Goal: Communication & Community: Answer question/provide support

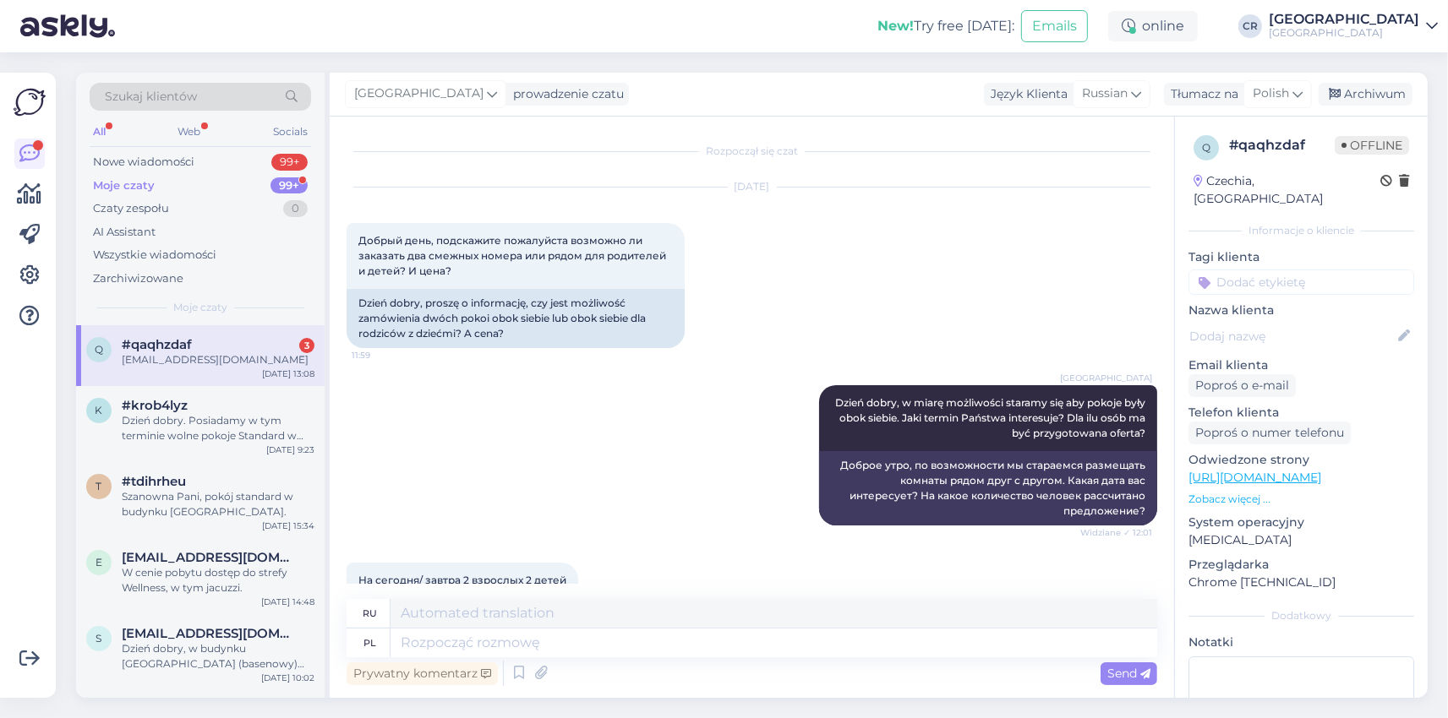
scroll to position [2419, 0]
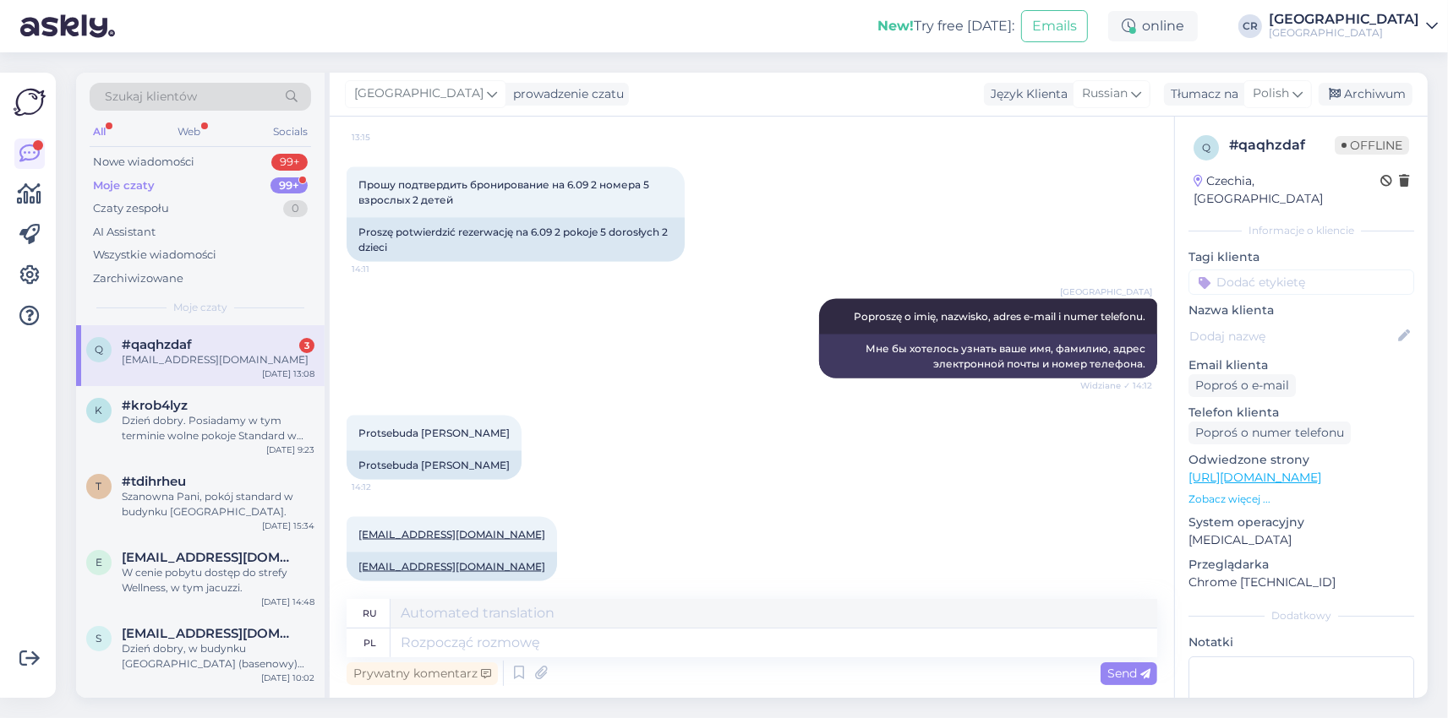
click at [205, 360] on div "[EMAIL_ADDRESS][DOMAIN_NAME]" at bounding box center [218, 359] width 193 height 15
click at [438, 641] on textarea at bounding box center [773, 643] width 766 height 29
type textarea "Dobrze, d"
type textarea "Все в порядке,"
type textarea "Dobrze, dzię"
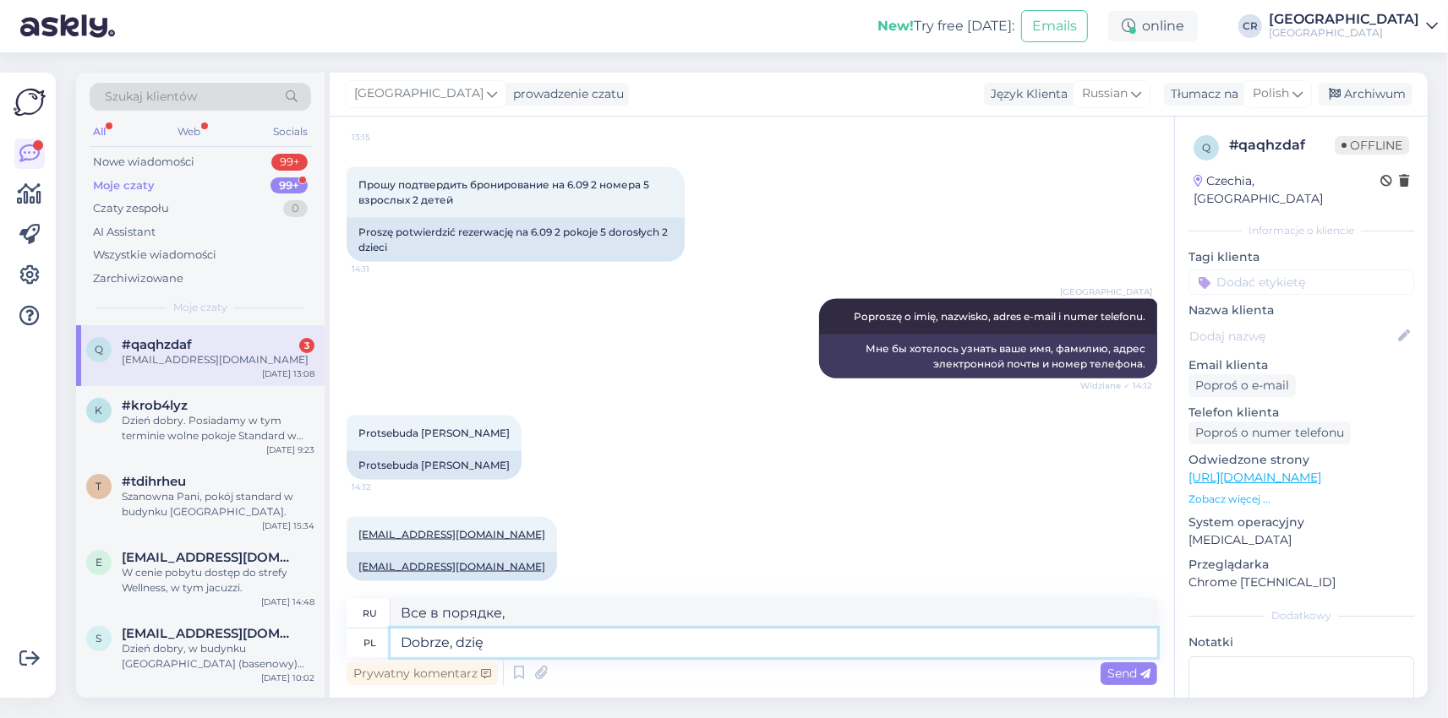
type textarea "Хорошо, сегодня"
type textarea "Dobrze, dziękujemy."
type textarea "Хорошо, спасибо."
type textarea "Dobrze, dziękujemy. Moglibyśmy p"
type textarea "Хорошо, спасибо. Мы могли бы"
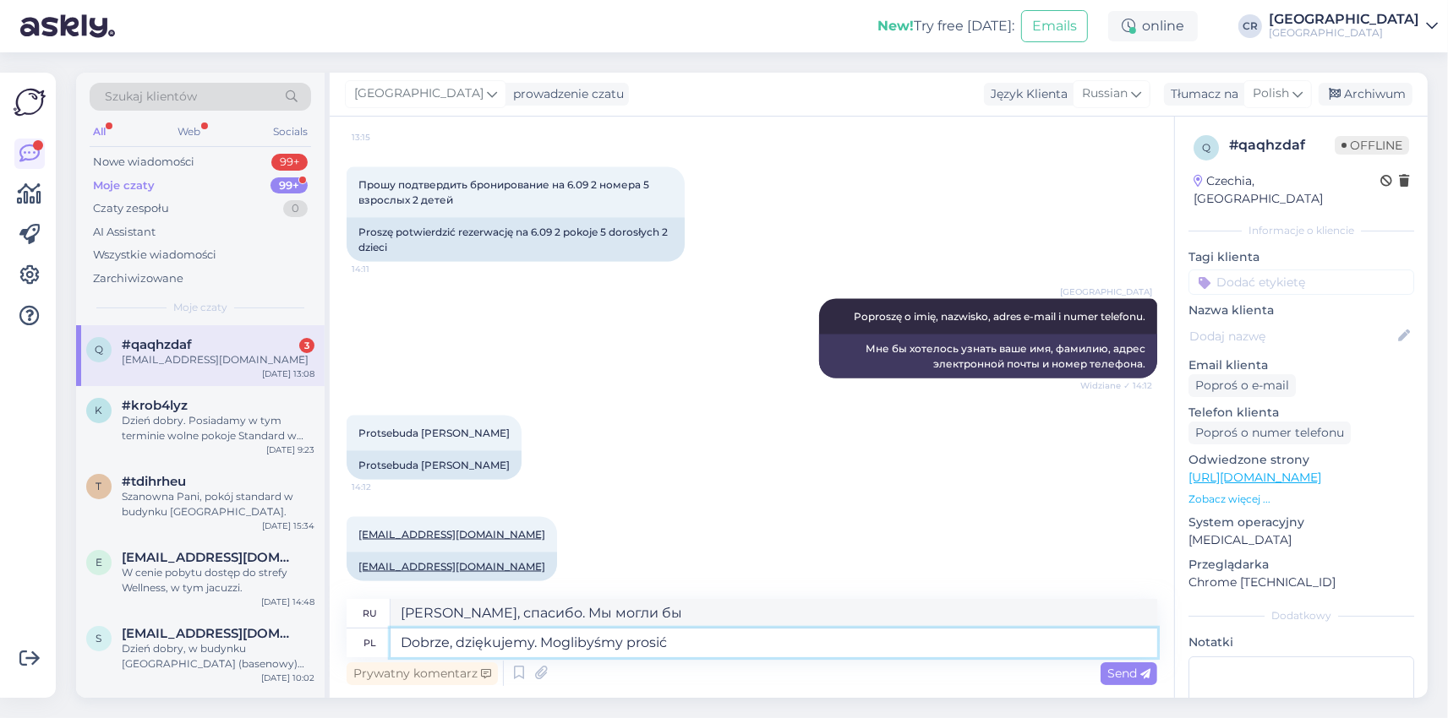
type textarea "Dobrze, dziękujemy. Moglibyśmy prosić j"
type textarea "Хорошо, спасибо. Не могли бы мы, пожалуйста?"
type textarea "Dobrze, dziękujemy. Moglibyśmy prosić jeszcze"
type textarea "Хорошо, спасибо. Можно ещё, пожалуйста?"
type textarea "Dobrze, dziękujemy. Moglibyśmy prosić jeszcze numer"
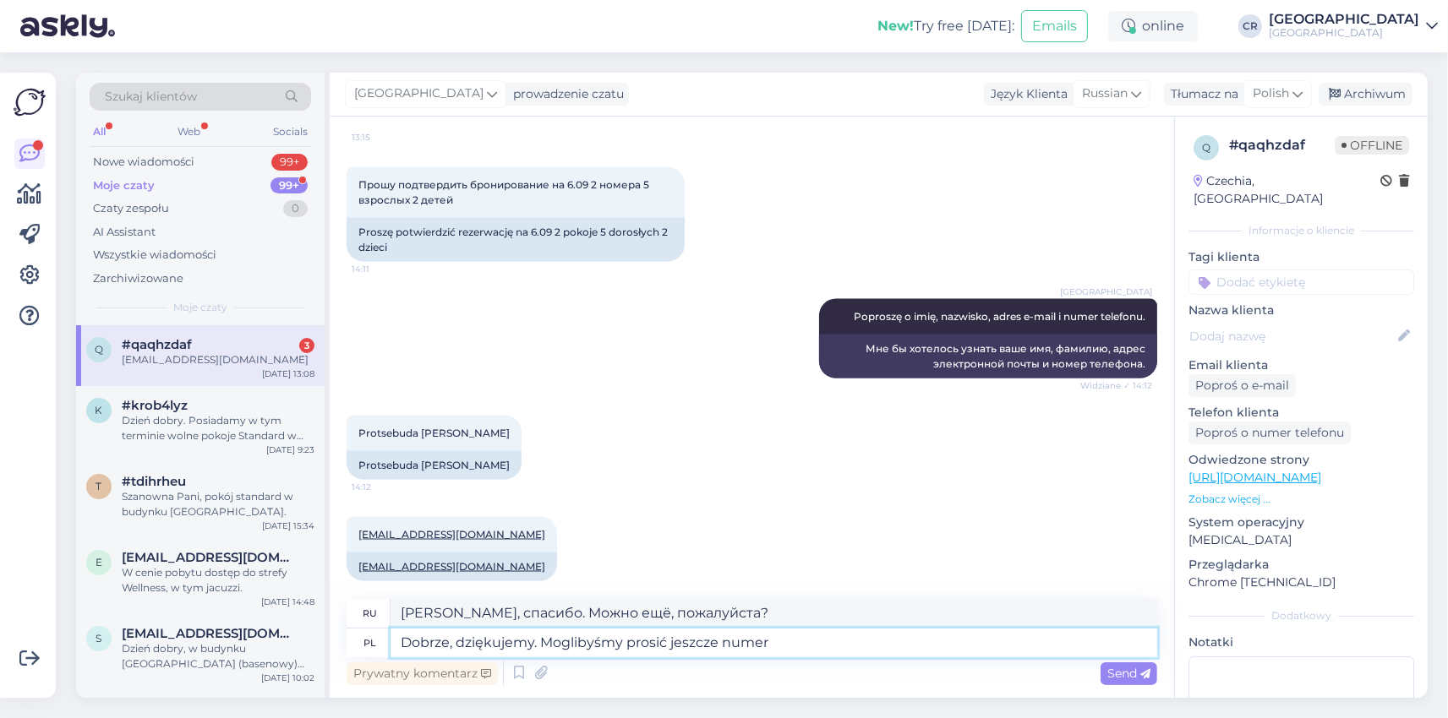
type textarea "Хорошо, спасибо. Можно нам другой номер, пожалуйста?"
type textarea "Dobrze, dziękujemy. Moglibyśmy prosić jeszcze numer telefonu?"
type textarea "[PERSON_NAME], спасибо. Не могли бы вы дать нам свой номер телефона?"
type textarea "Dobrze, dziękujemy. Moglibyśmy prosić jeszcze numer telefonu?"
click at [1111, 680] on span "Send" at bounding box center [1128, 673] width 43 height 15
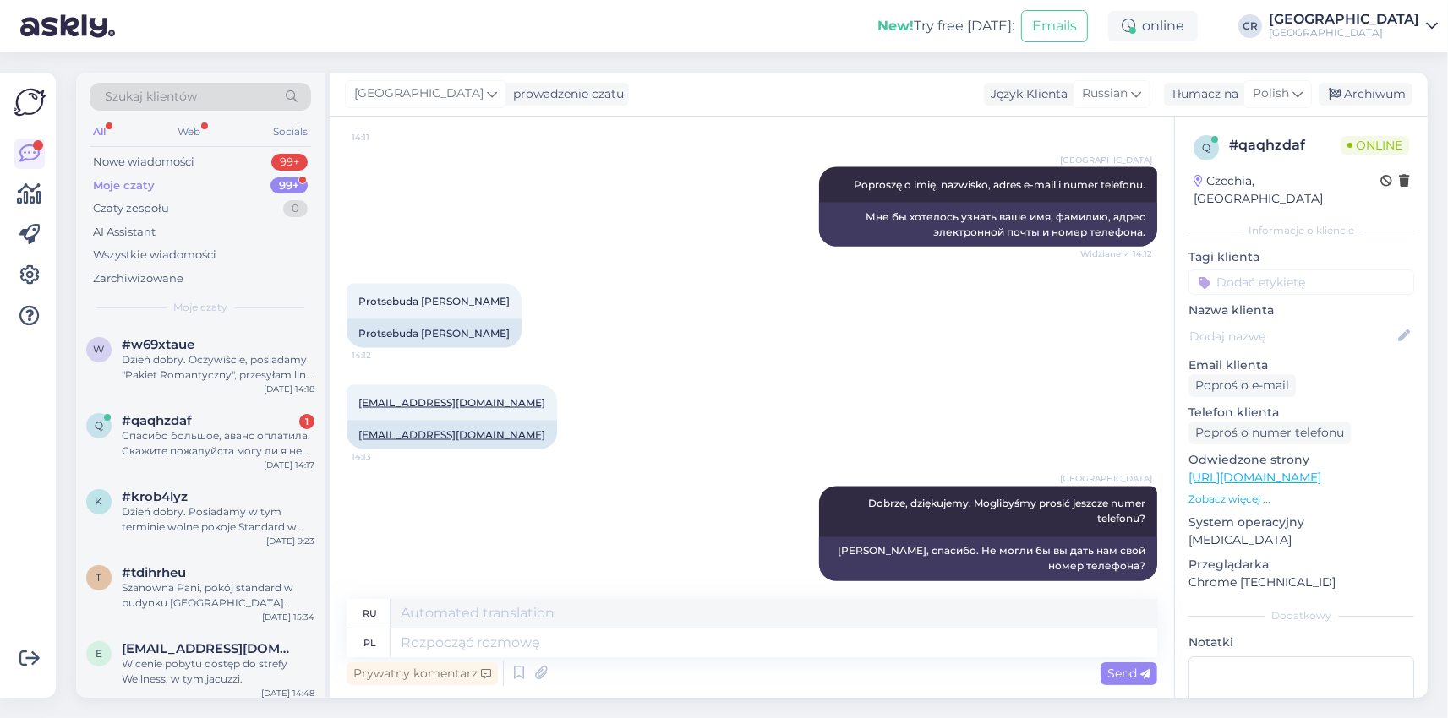
scroll to position [2714, 0]
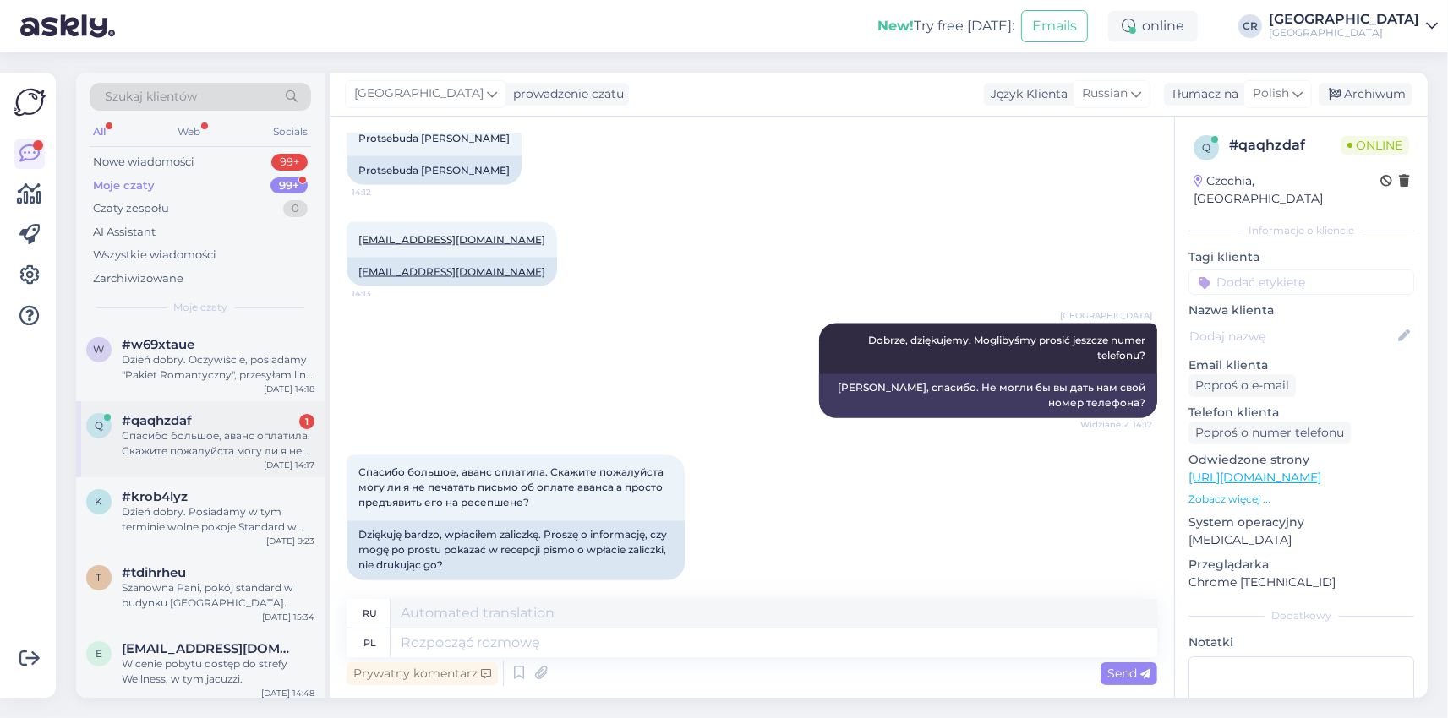
click at [213, 448] on div "Спасибо большое, аванс оплатила. Скажите пожалуйста могу ли я не печатать письм…" at bounding box center [218, 443] width 193 height 30
click at [707, 531] on div "Спасибо большое, аванс оплатила. Скажите пожалуйста могу ли я не печатать письм…" at bounding box center [751, 518] width 810 height 162
click at [203, 372] on div "Dzień dobry. Oczywiście, posiadamy "Pakiet Romantyczny", przesyłam link do ofer…" at bounding box center [218, 367] width 193 height 30
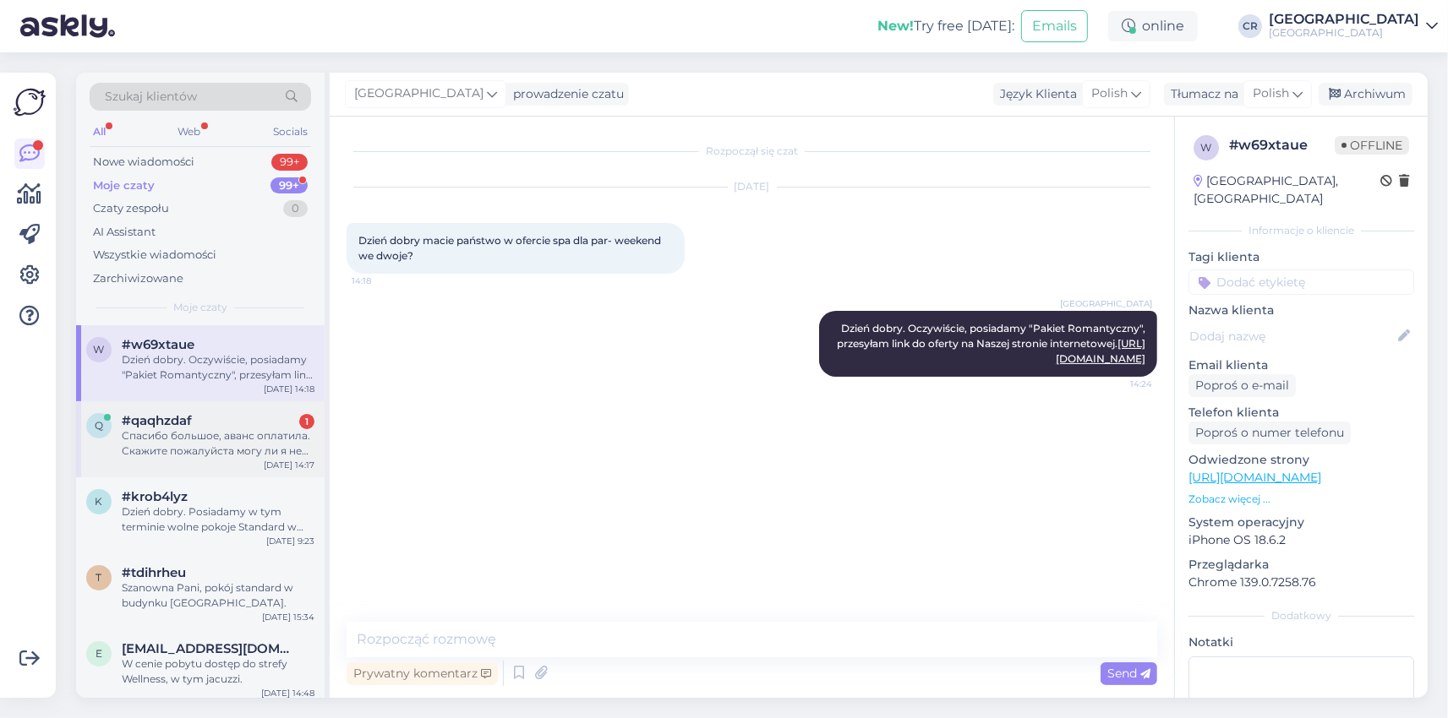
click at [220, 417] on div "#qaqhzdaf 1" at bounding box center [218, 420] width 193 height 15
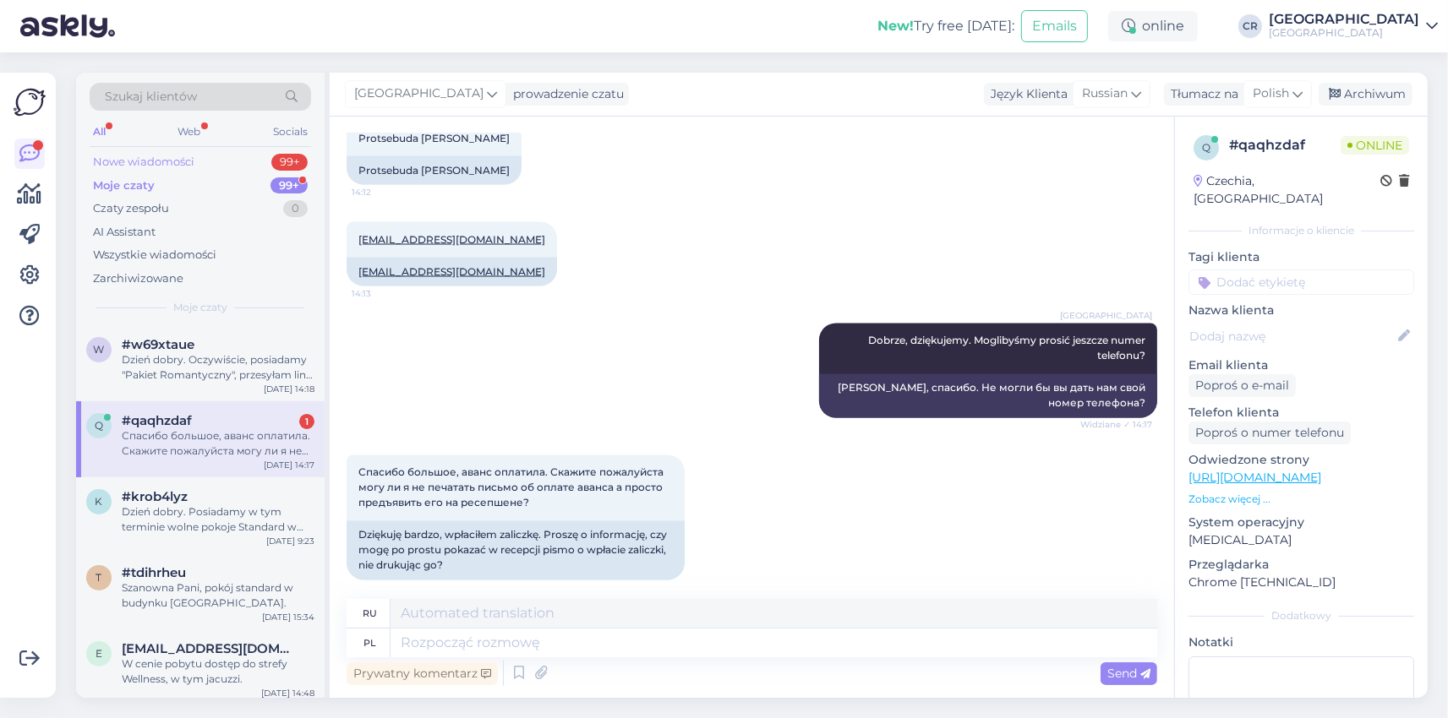
click at [178, 166] on div "Nowe wiadomości" at bounding box center [143, 162] width 101 height 17
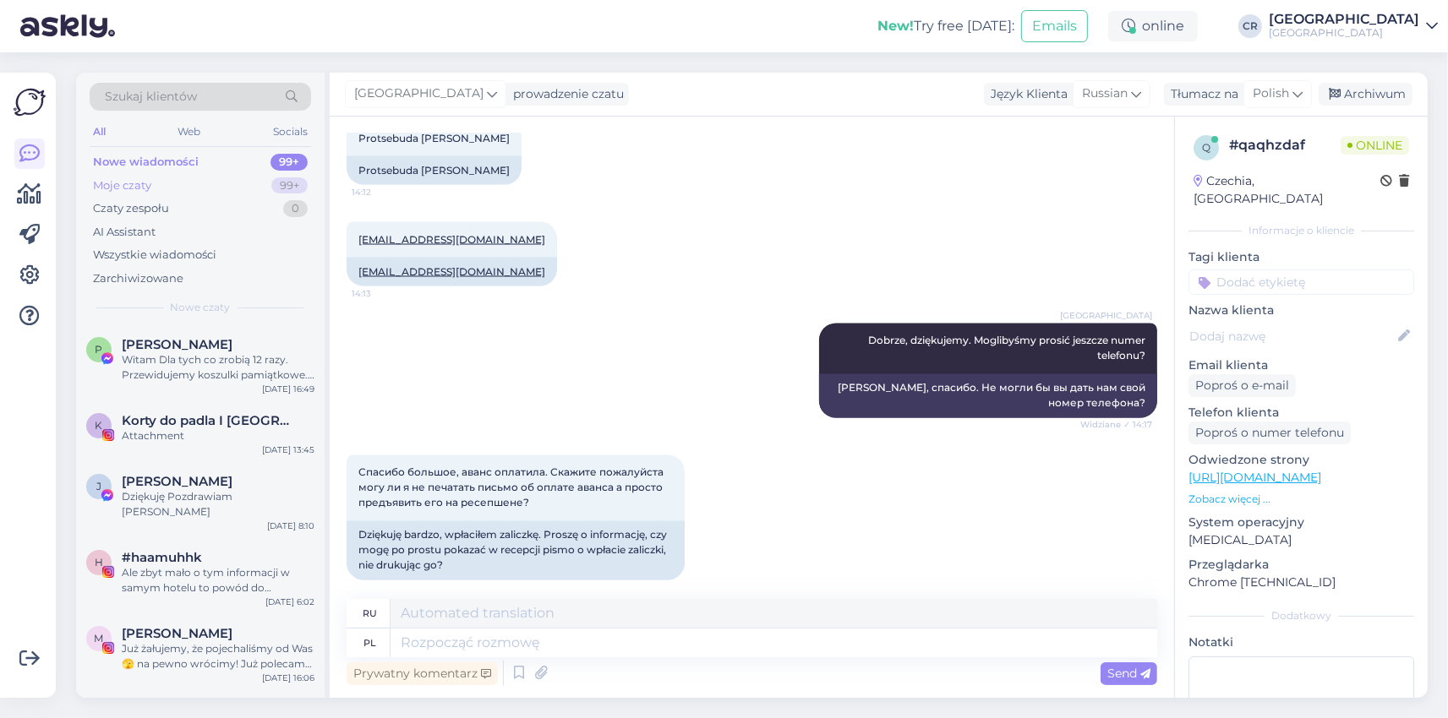
click at [203, 177] on div "Moje czaty 99+" at bounding box center [200, 186] width 221 height 24
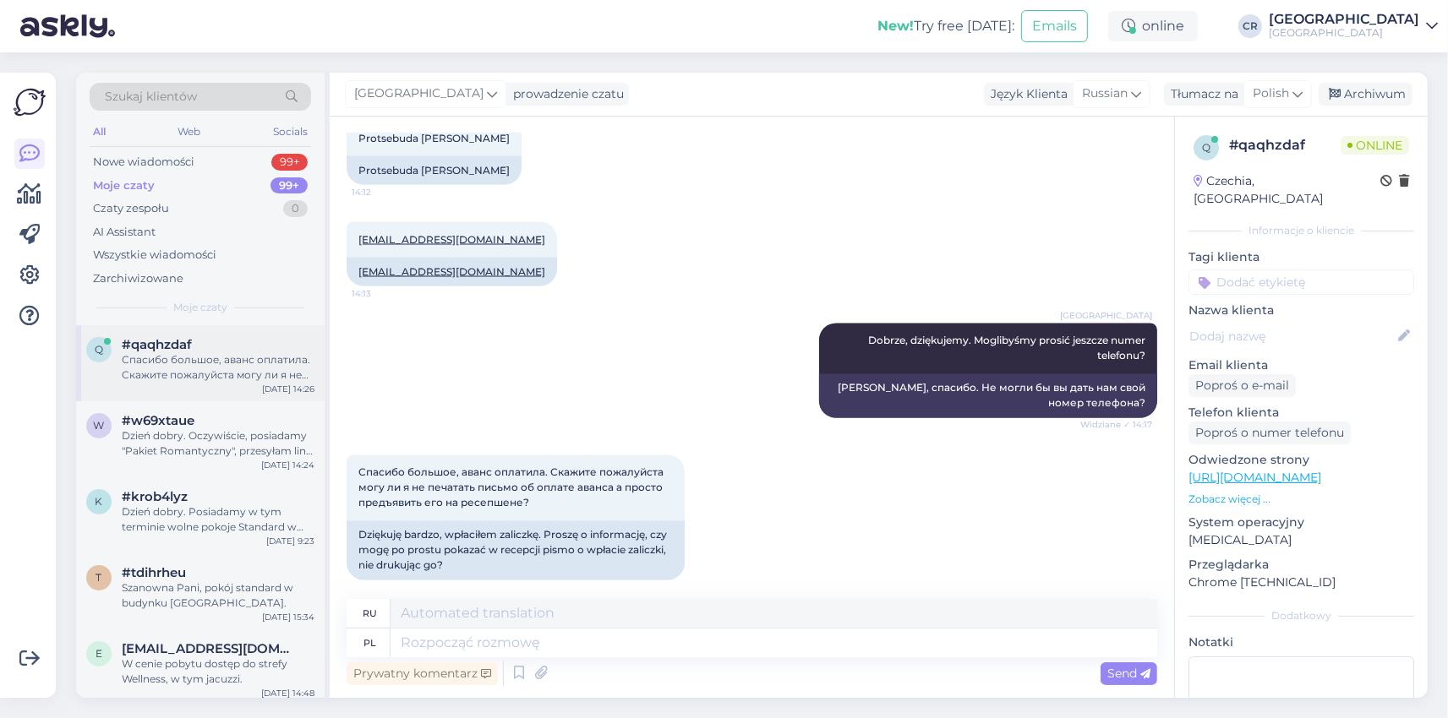
click at [207, 349] on div "#qaqhzdaf" at bounding box center [218, 344] width 193 height 15
click at [210, 437] on div "Dzień dobry. Oczywiście, posiadamy "Pakiet Romantyczny", przesyłam link do ofer…" at bounding box center [218, 443] width 193 height 30
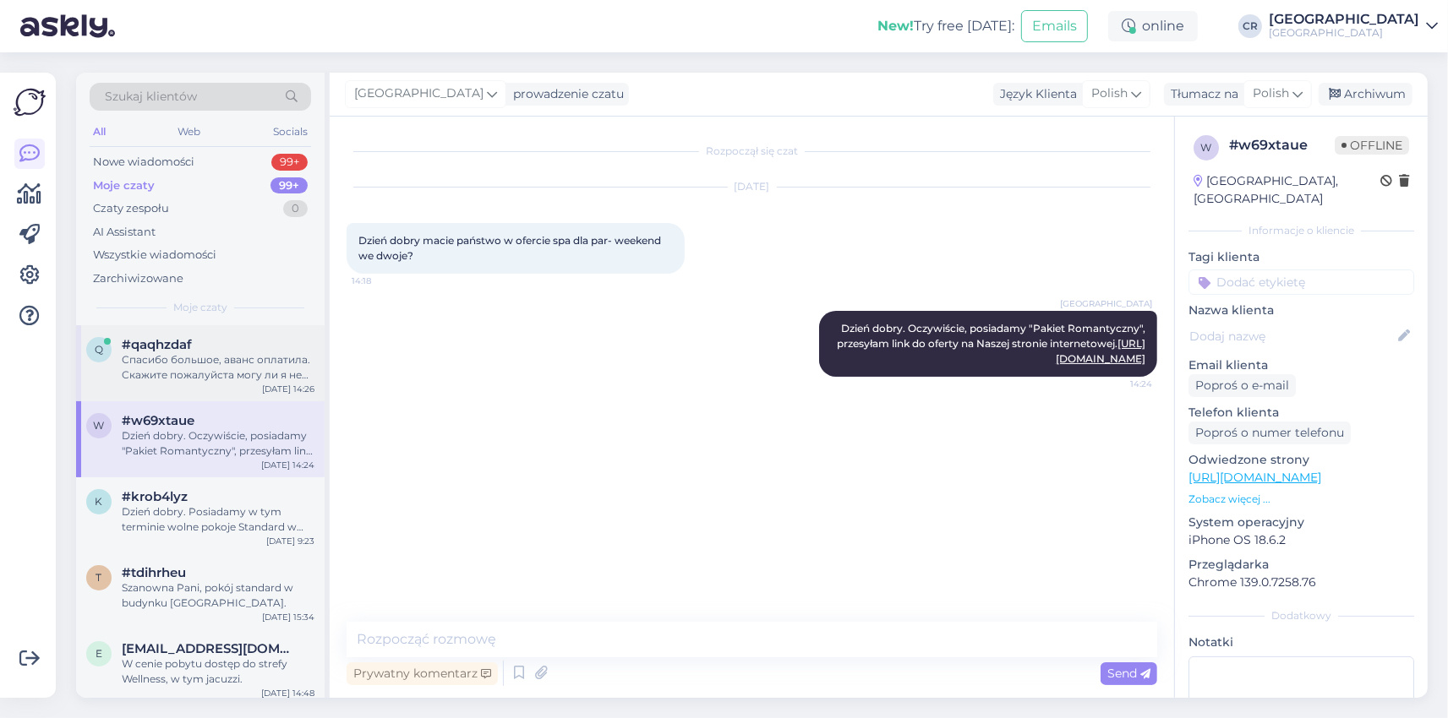
click at [219, 372] on div "Спасибо большое, аванс оплатила. Скажите пожалуйста могу ли я не печатать письм…" at bounding box center [218, 367] width 193 height 30
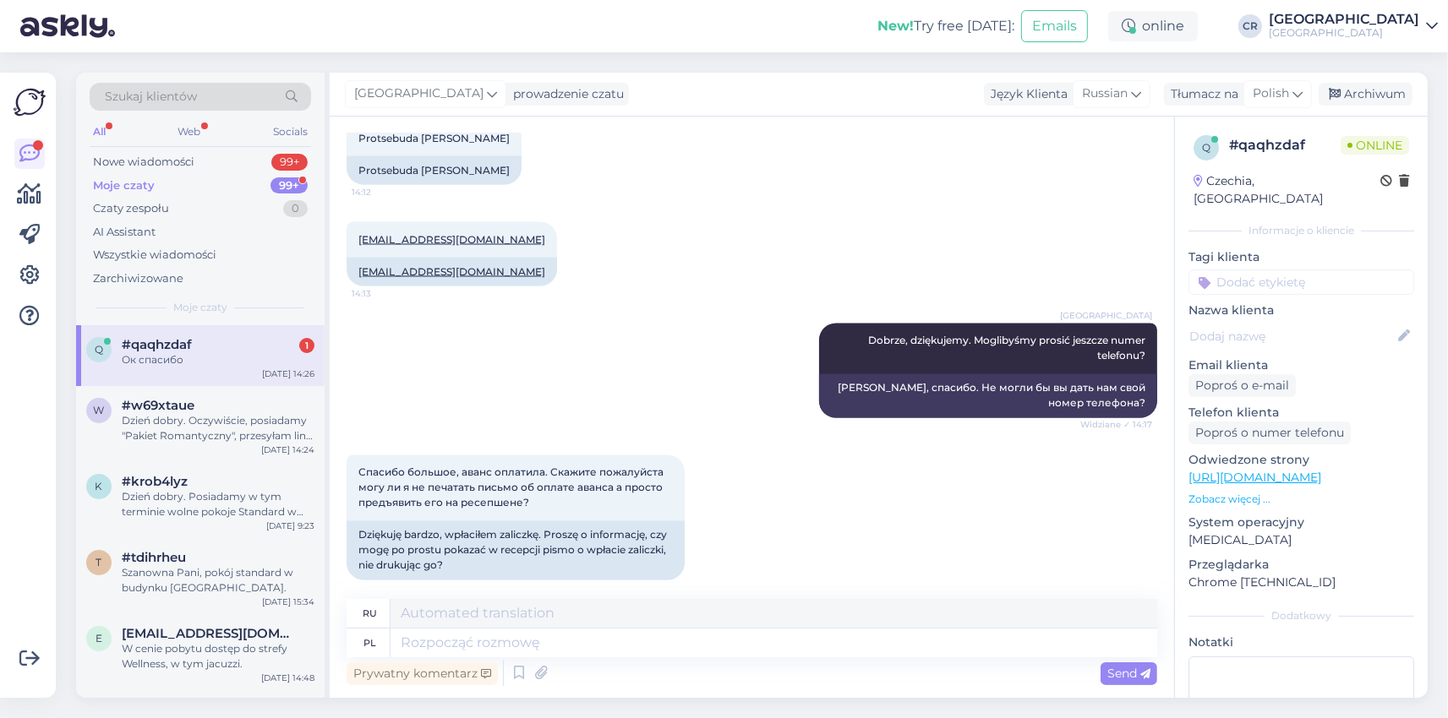
scroll to position [2947, 0]
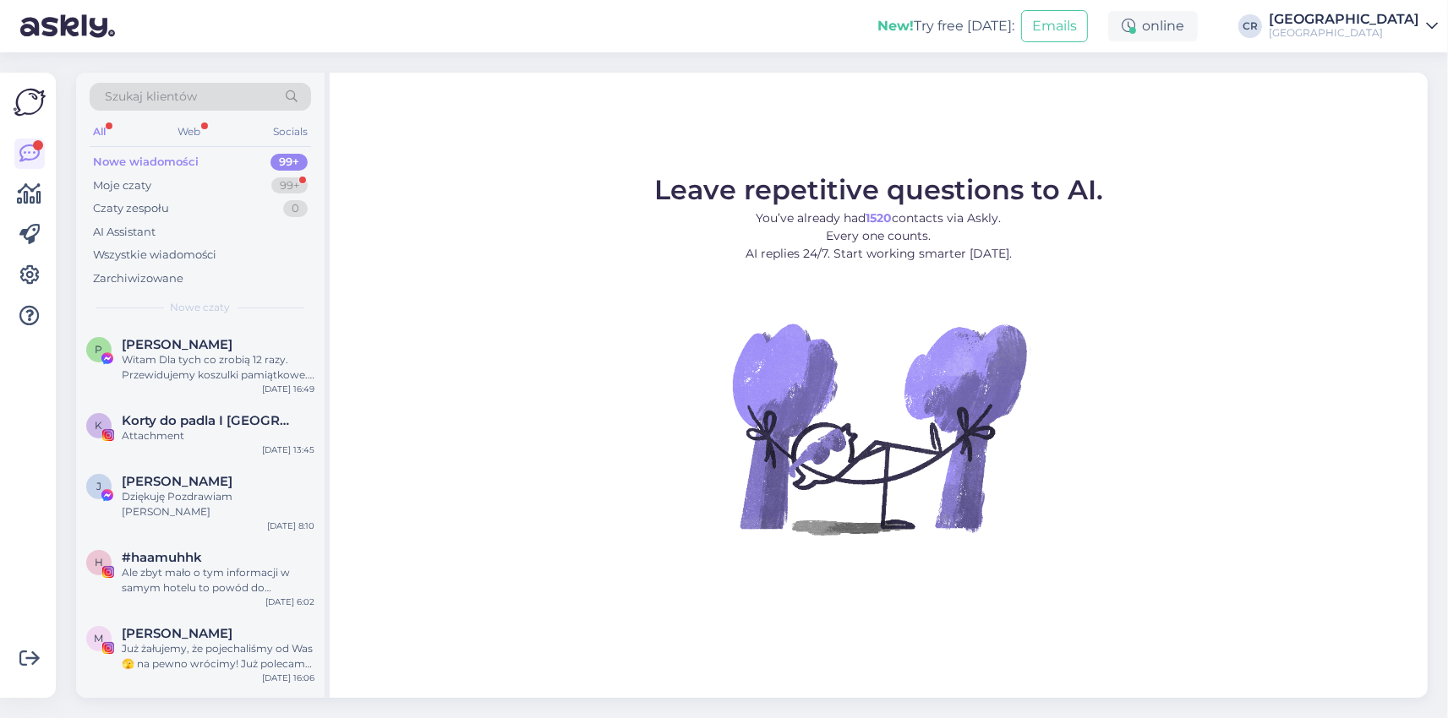
click at [200, 325] on div "Szukaj klientów All Web Socials Nowe wiadomości 99+ Moje czaty 99+ Czaty zespoł…" at bounding box center [200, 199] width 248 height 253
click at [245, 199] on div "Czaty zespołu 0" at bounding box center [200, 209] width 221 height 24
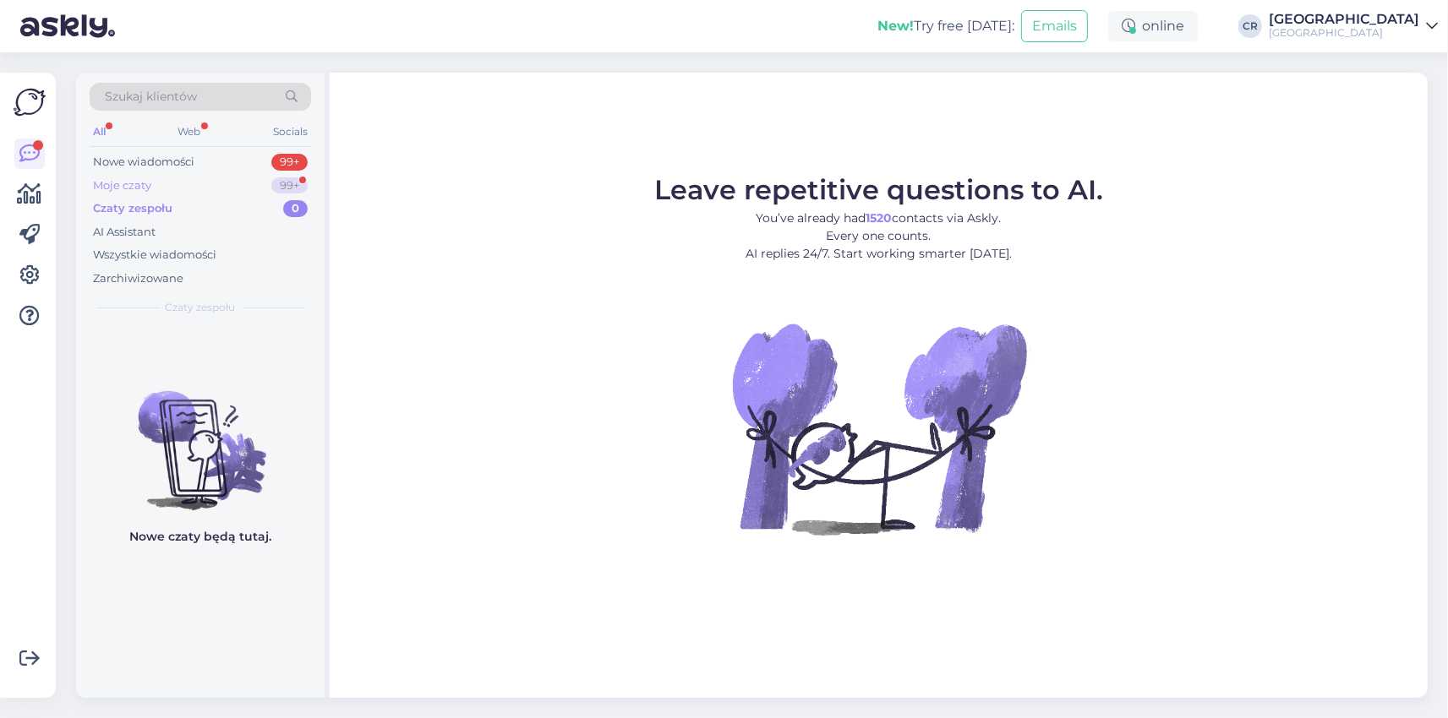
drag, startPoint x: 212, startPoint y: 185, endPoint x: 211, endPoint y: 250, distance: 65.1
click at [211, 184] on div "Moje czaty 99+" at bounding box center [200, 186] width 221 height 24
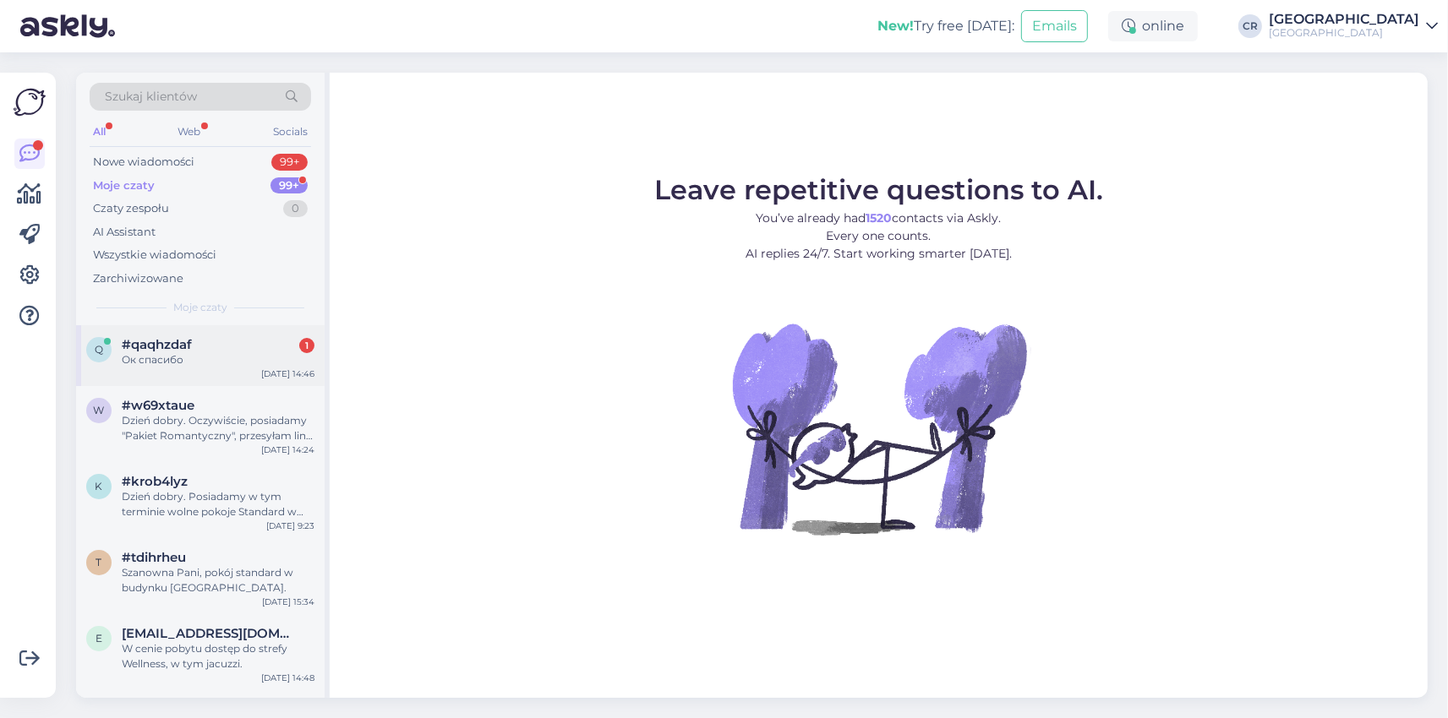
click at [199, 366] on div "Ок спасибо" at bounding box center [218, 359] width 193 height 15
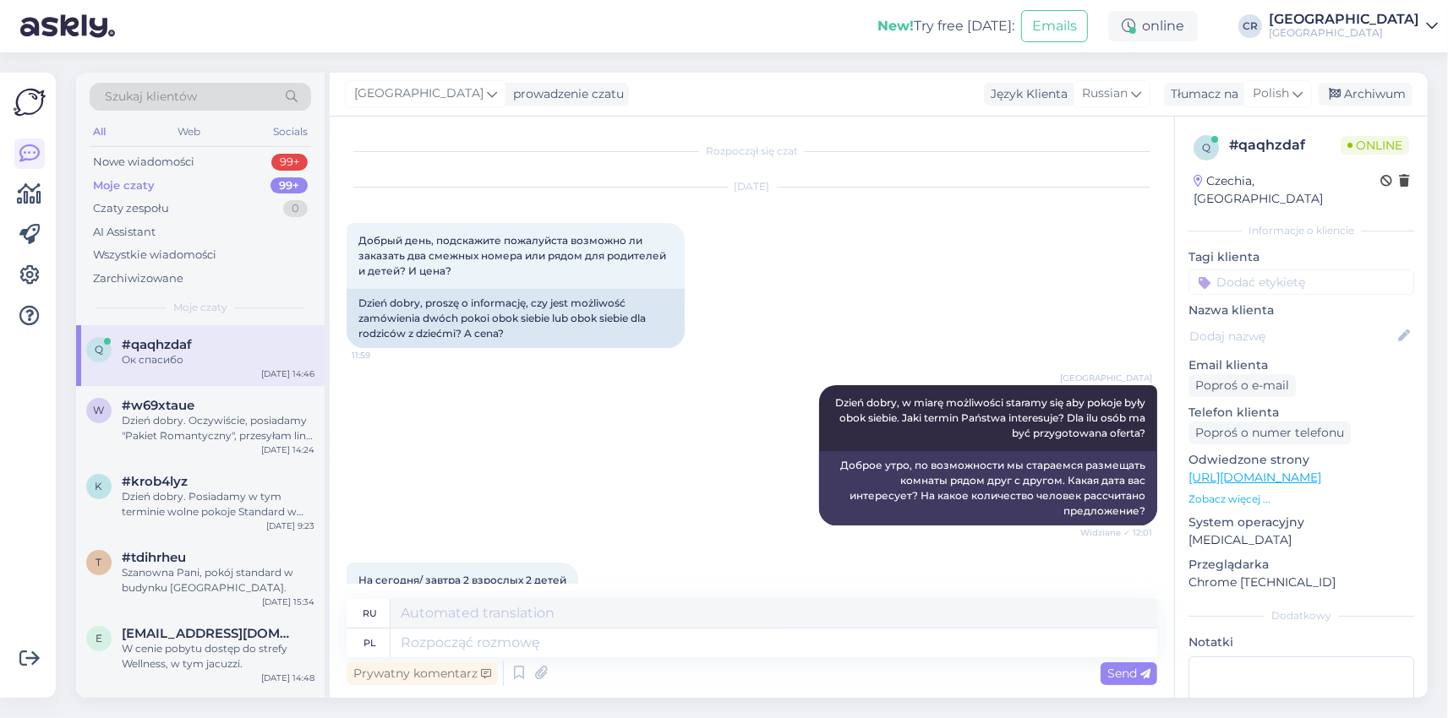
scroll to position [2947, 0]
